Goal: Transaction & Acquisition: Purchase product/service

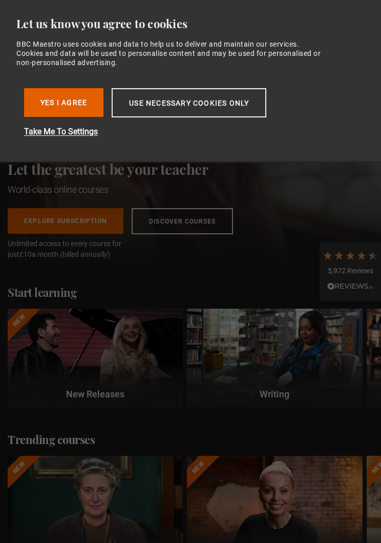
click at [43, 99] on button "Yes I Agree" at bounding box center [63, 102] width 79 height 29
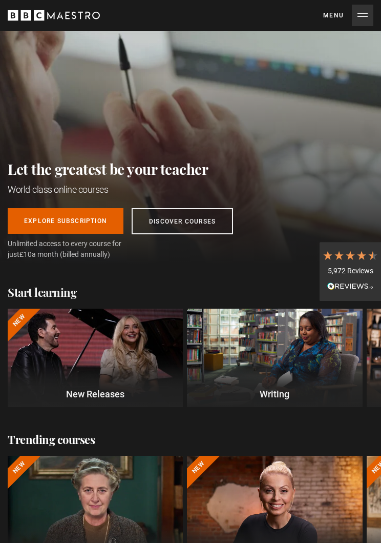
click at [212, 362] on div at bounding box center [274, 357] width 175 height 99
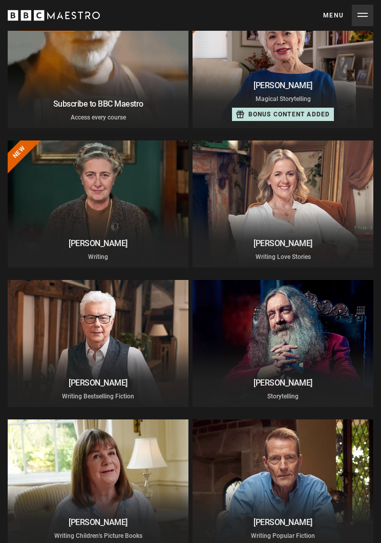
scroll to position [115, 0]
click at [44, 223] on div at bounding box center [98, 204] width 181 height 127
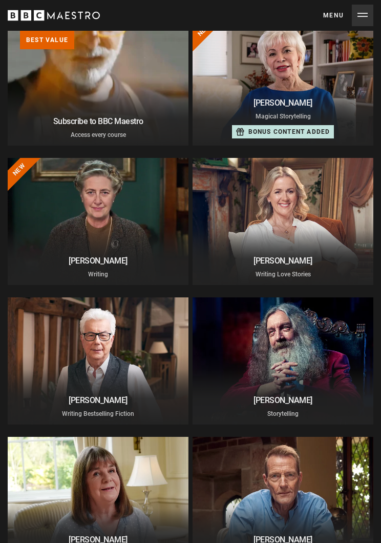
scroll to position [97, 0]
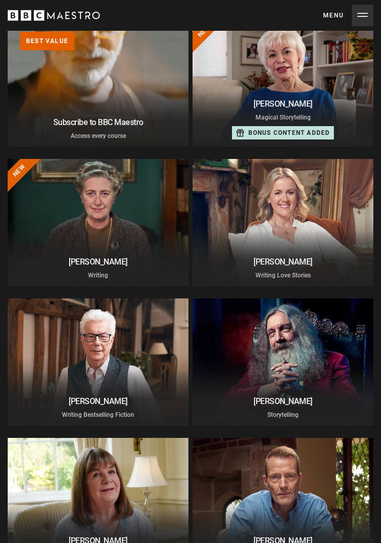
click at [333, 386] on div at bounding box center [283, 361] width 181 height 127
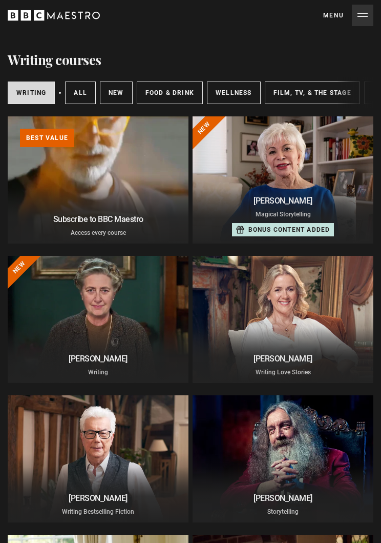
scroll to position [0, 0]
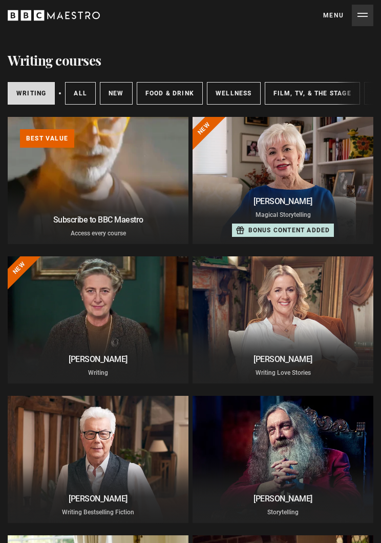
click at [76, 96] on link "All courses" at bounding box center [80, 93] width 31 height 23
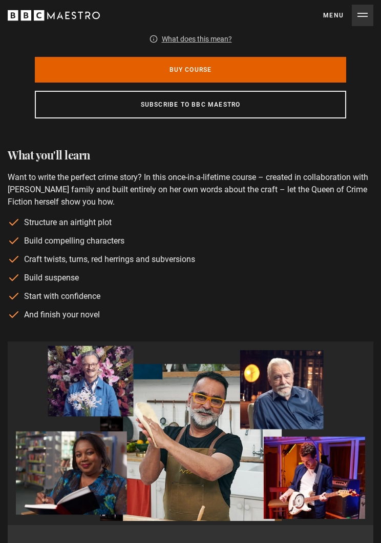
scroll to position [522, 0]
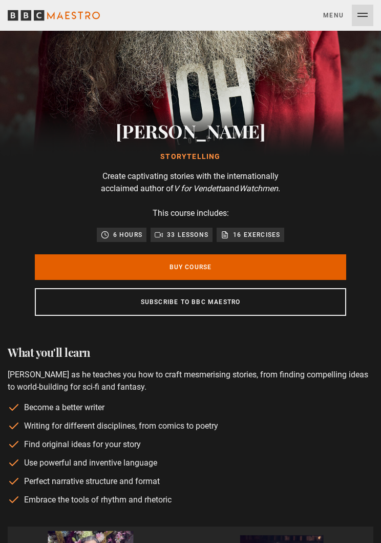
scroll to position [204, 0]
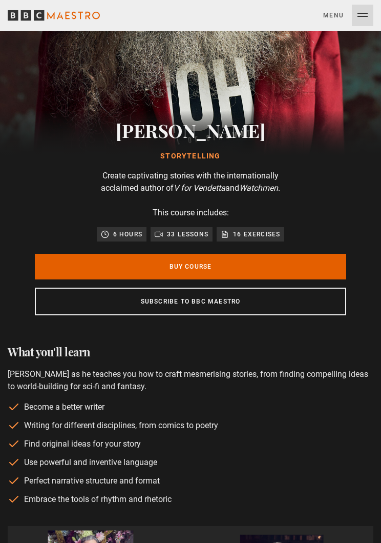
click at [68, 270] on link "Buy Course" at bounding box center [191, 267] width 312 height 26
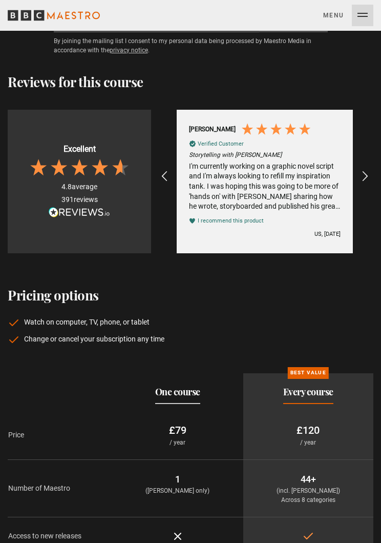
scroll to position [0, 0]
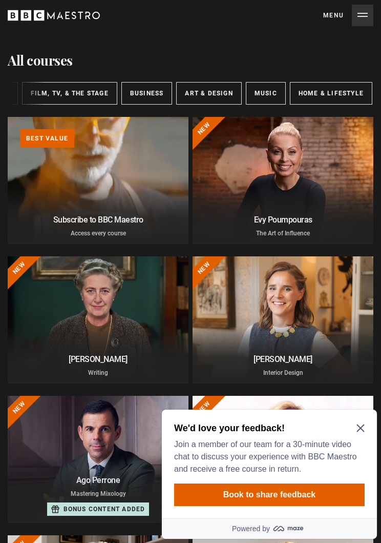
scroll to position [0, 242]
click at [255, 98] on link "Music" at bounding box center [266, 93] width 40 height 23
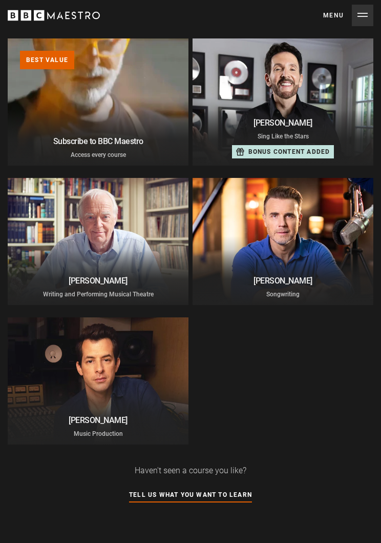
scroll to position [81, 0]
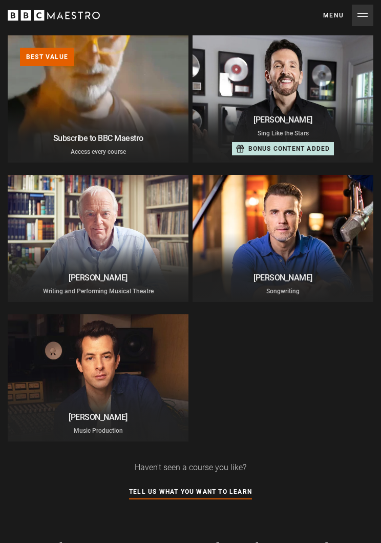
click at [101, 389] on div at bounding box center [98, 378] width 181 height 127
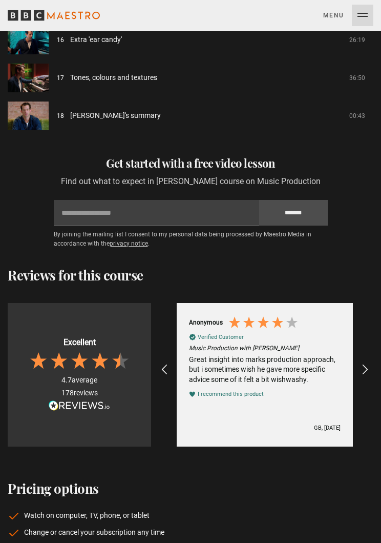
scroll to position [1489, 0]
click at [363, 376] on icon "REVIEWS.io Carousel Scroll Right" at bounding box center [365, 369] width 12 height 12
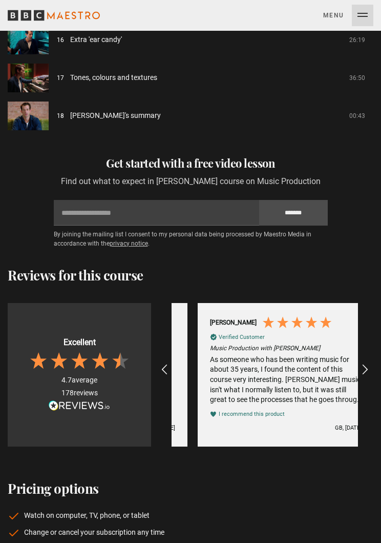
scroll to position [0, 560]
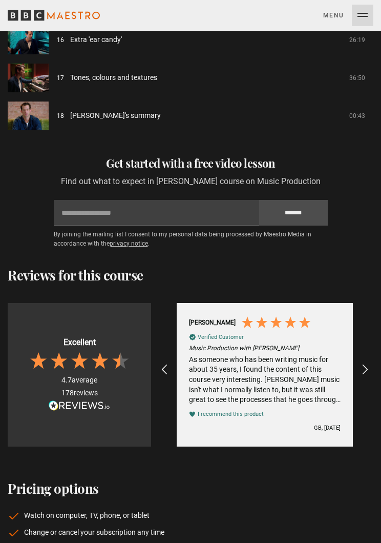
click at [360, 376] on icon "REVIEWS.io Carousel Scroll Right" at bounding box center [365, 369] width 12 height 12
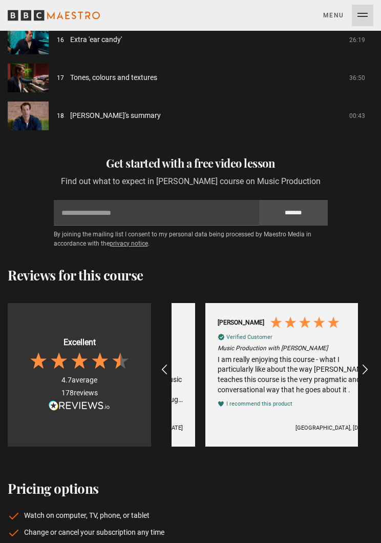
scroll to position [0, 746]
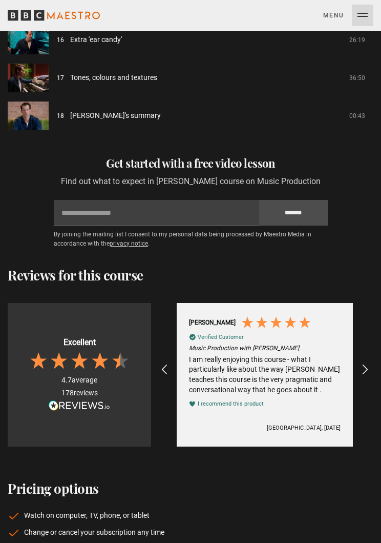
click at [356, 382] on div "REVIEWS.io Carousel Scroll Right" at bounding box center [365, 369] width 25 height 25
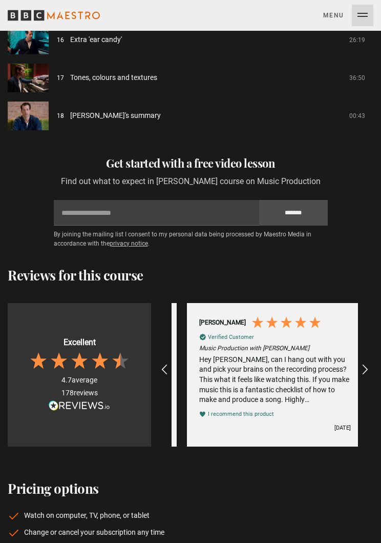
scroll to position [0, 933]
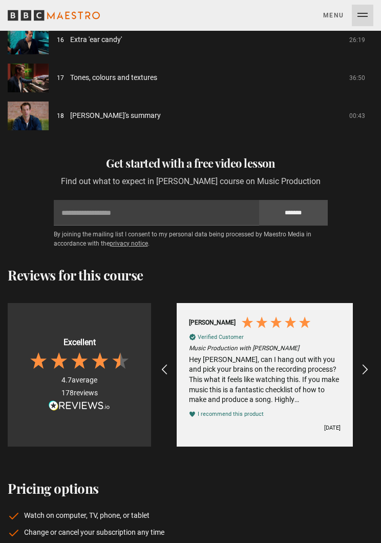
click at [360, 382] on div "REVIEWS.io Carousel Scroll Right" at bounding box center [365, 369] width 25 height 25
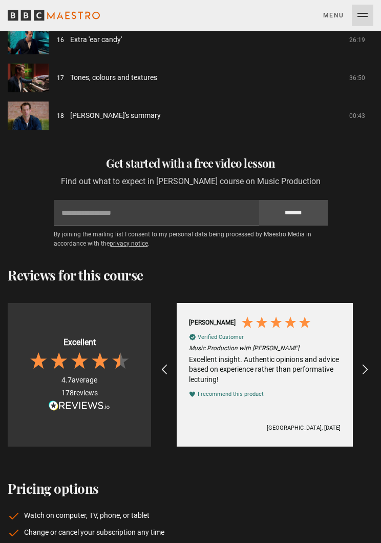
click at [359, 382] on div "REVIEWS.io Carousel Scroll Right" at bounding box center [365, 369] width 25 height 25
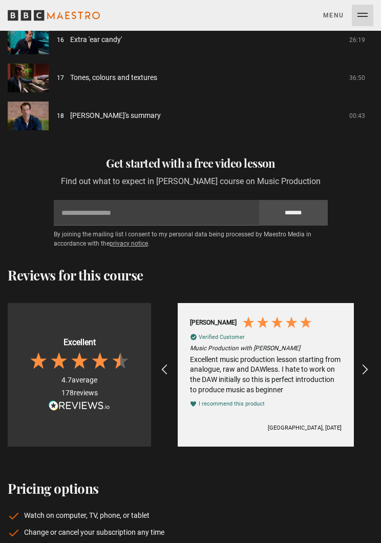
scroll to position [0, 1306]
